Goal: Information Seeking & Learning: Find specific page/section

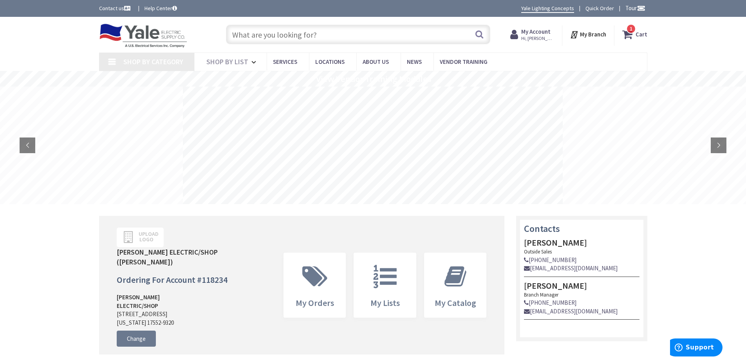
type input "S [PERSON_NAME], [GEOGRAPHIC_DATA], [GEOGRAPHIC_DATA] 17406, [GEOGRAPHIC_DATA]"
click at [279, 36] on input "text" at bounding box center [358, 35] width 264 height 20
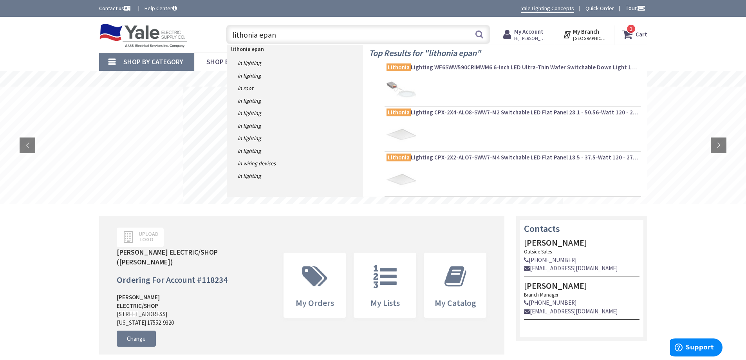
type input "lithonia epanl"
